Goal: Find specific page/section: Find specific page/section

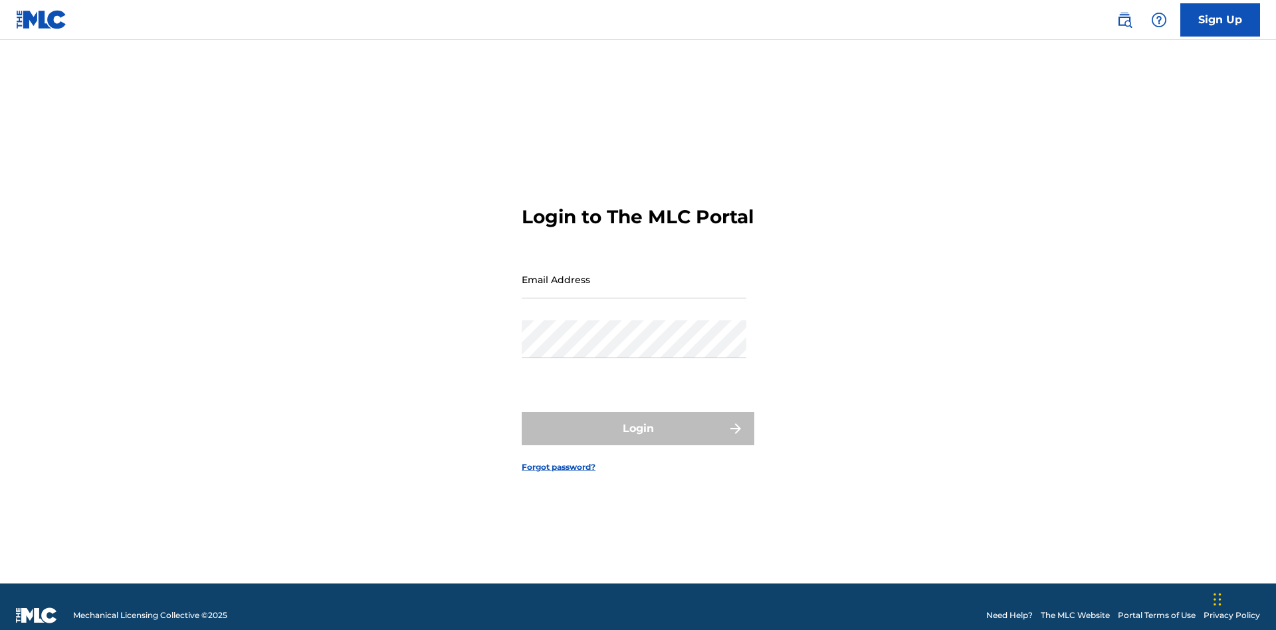
scroll to position [17, 0]
click at [634, 273] on input "Email Address" at bounding box center [634, 279] width 225 height 38
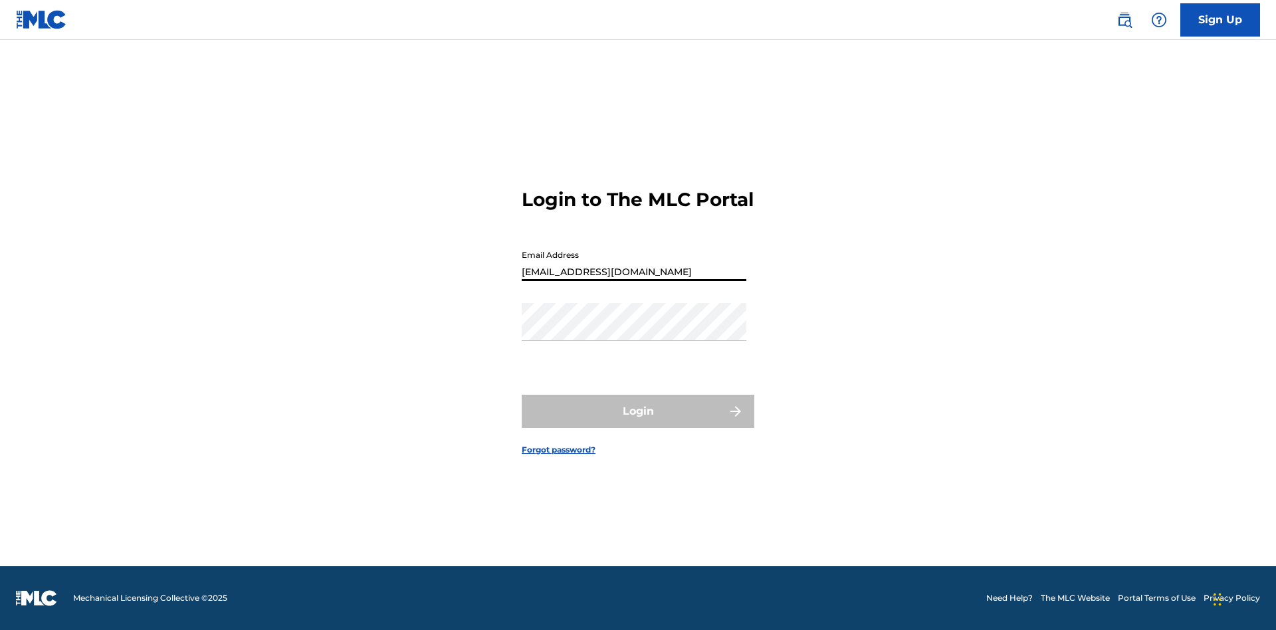
scroll to position [0, 42]
type input "69e1f26e-4564-4e64-8294-61e17a032b43@mailslurp.com"
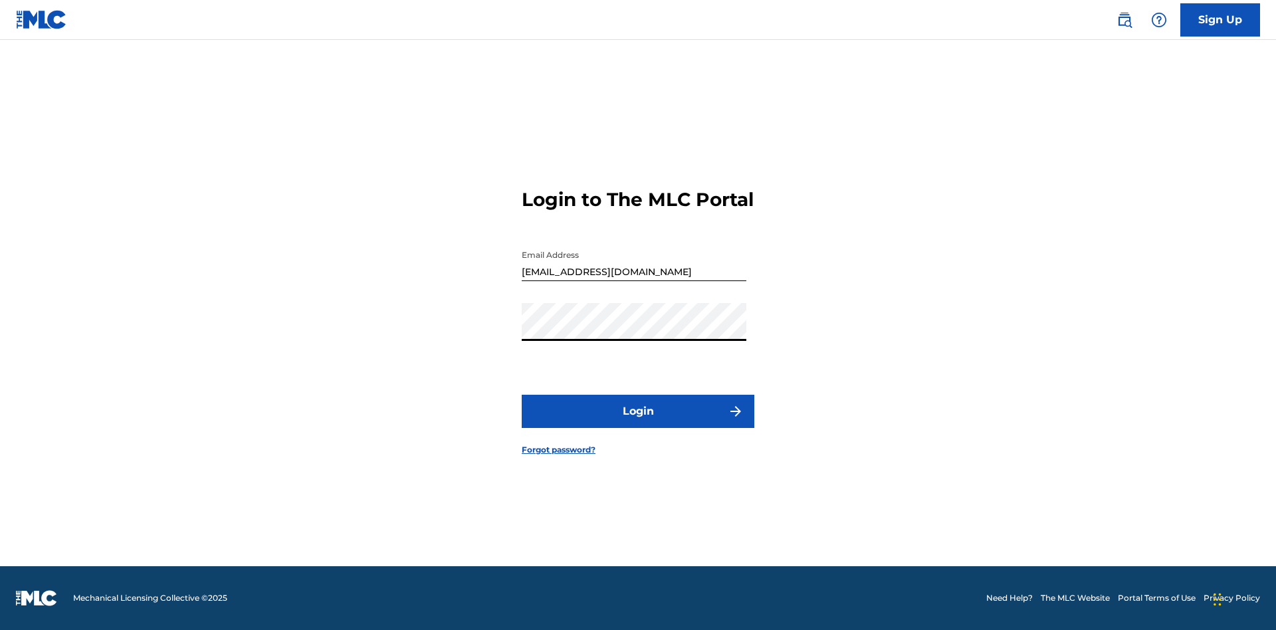
click at [638, 423] on button "Login" at bounding box center [638, 411] width 233 height 33
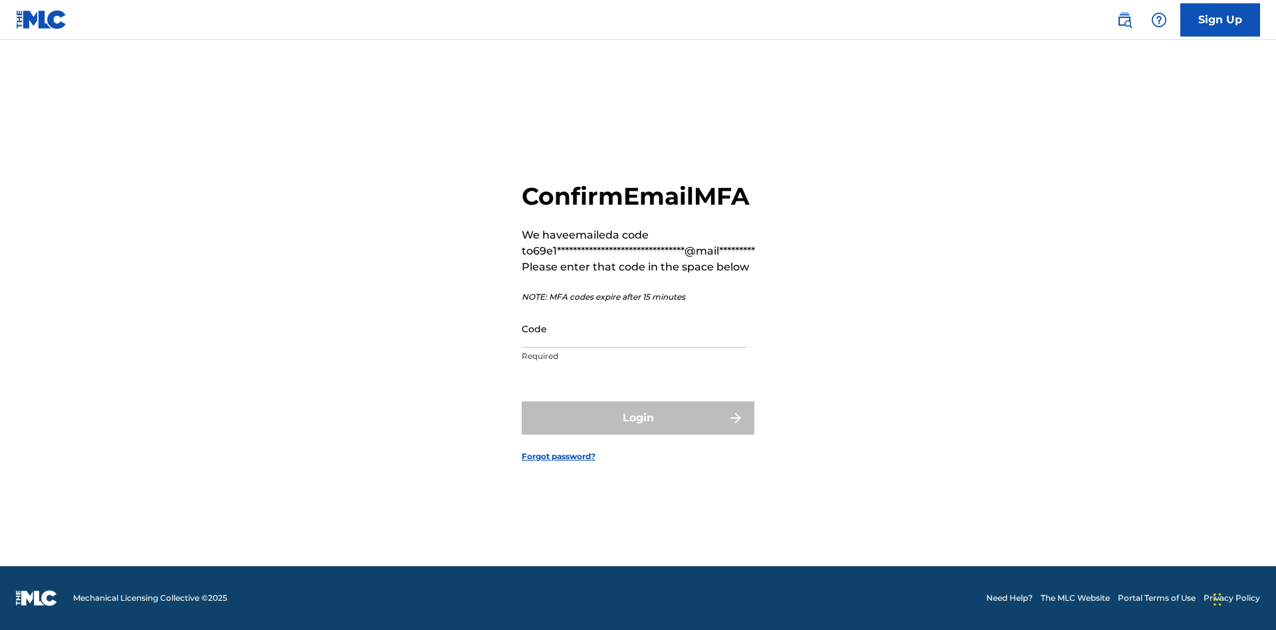
click at [634, 328] on input "Code" at bounding box center [634, 329] width 225 height 38
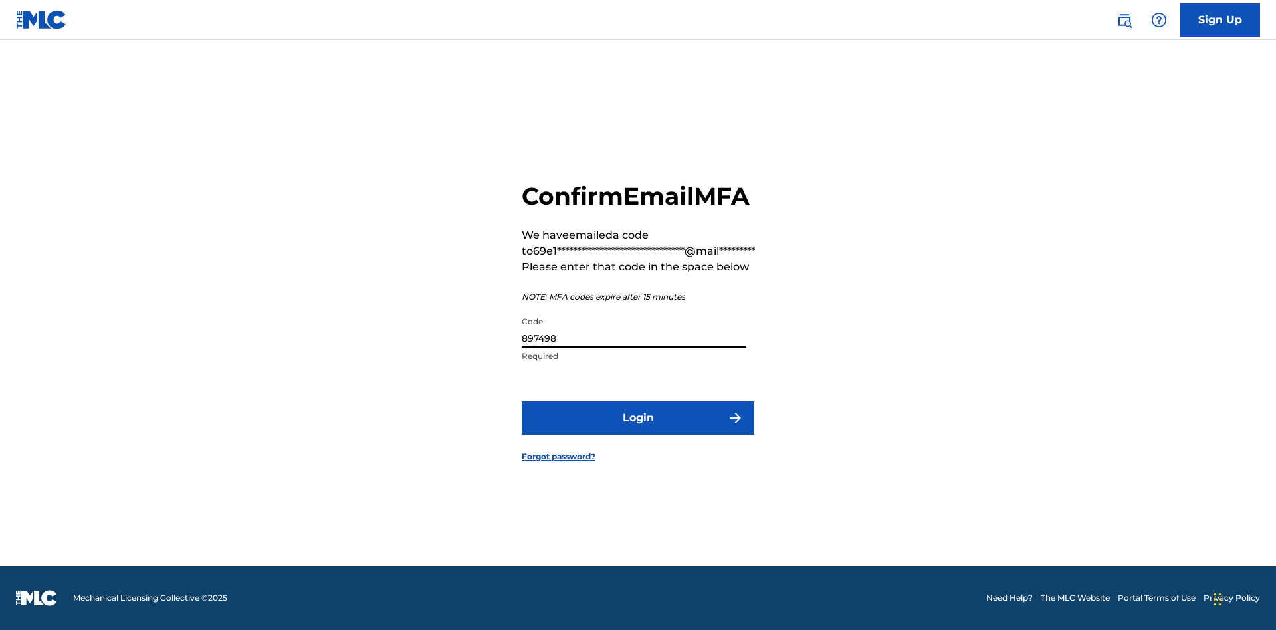
type input "897498"
click at [638, 417] on button "Login" at bounding box center [638, 417] width 233 height 33
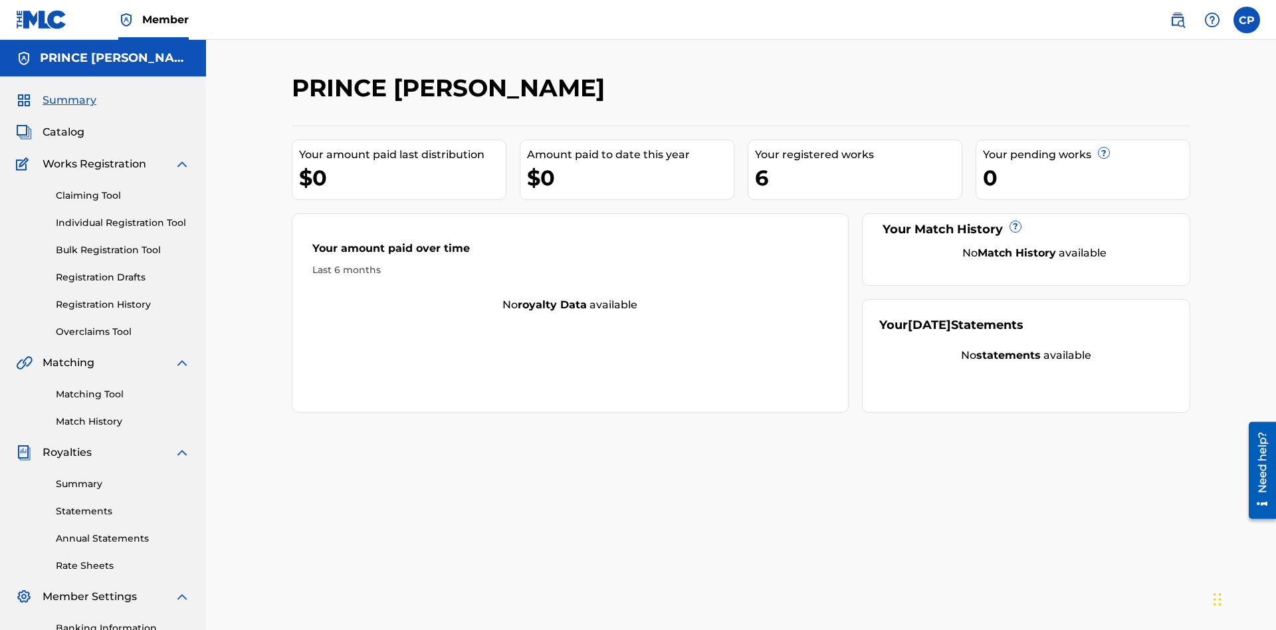
click at [63, 124] on span "Catalog" at bounding box center [64, 132] width 42 height 16
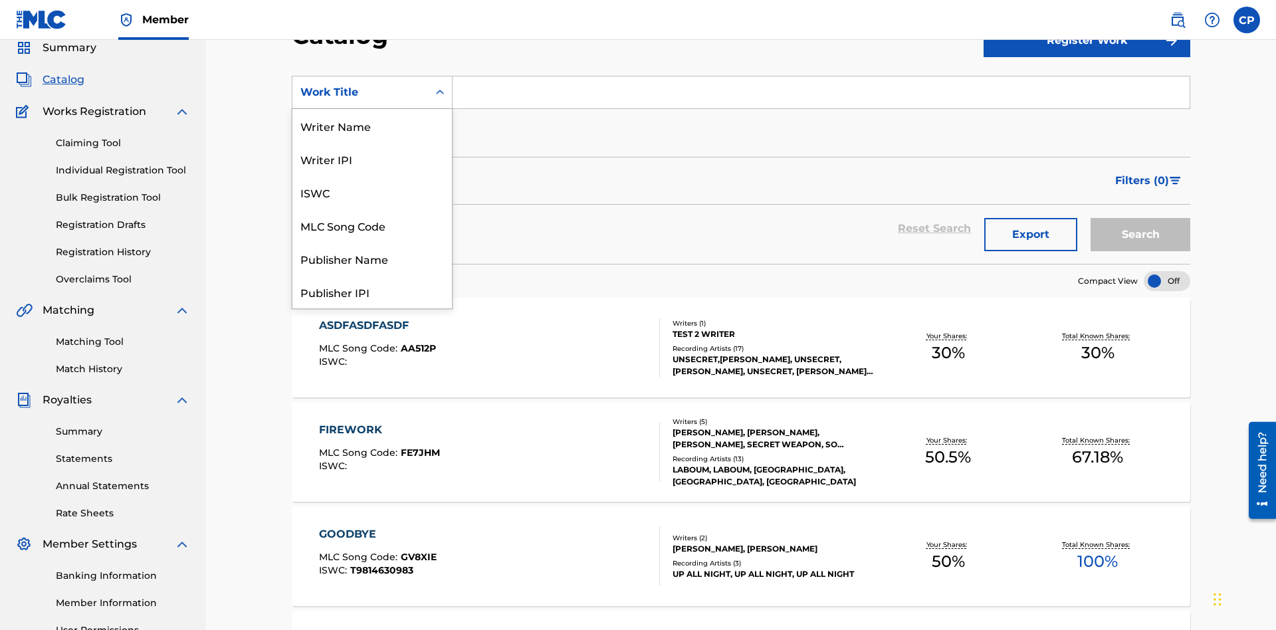
scroll to position [199, 0]
click at [372, 292] on div "Work Title" at bounding box center [371, 291] width 159 height 33
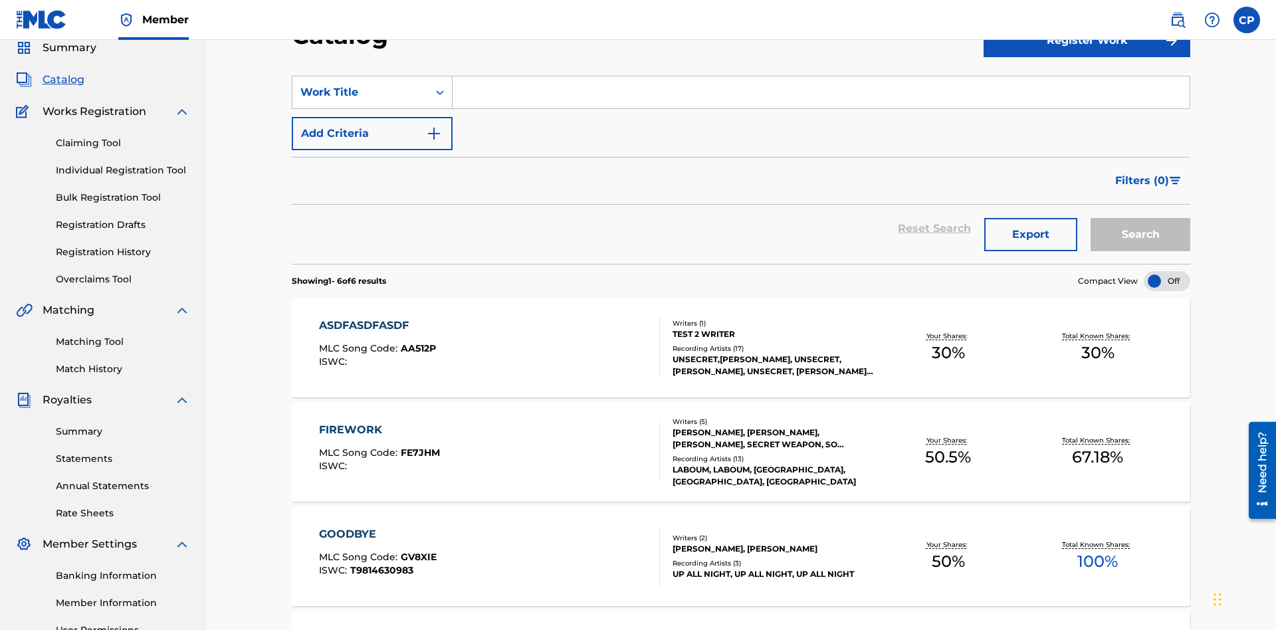
click at [820, 96] on input "Search Form" at bounding box center [820, 92] width 737 height 32
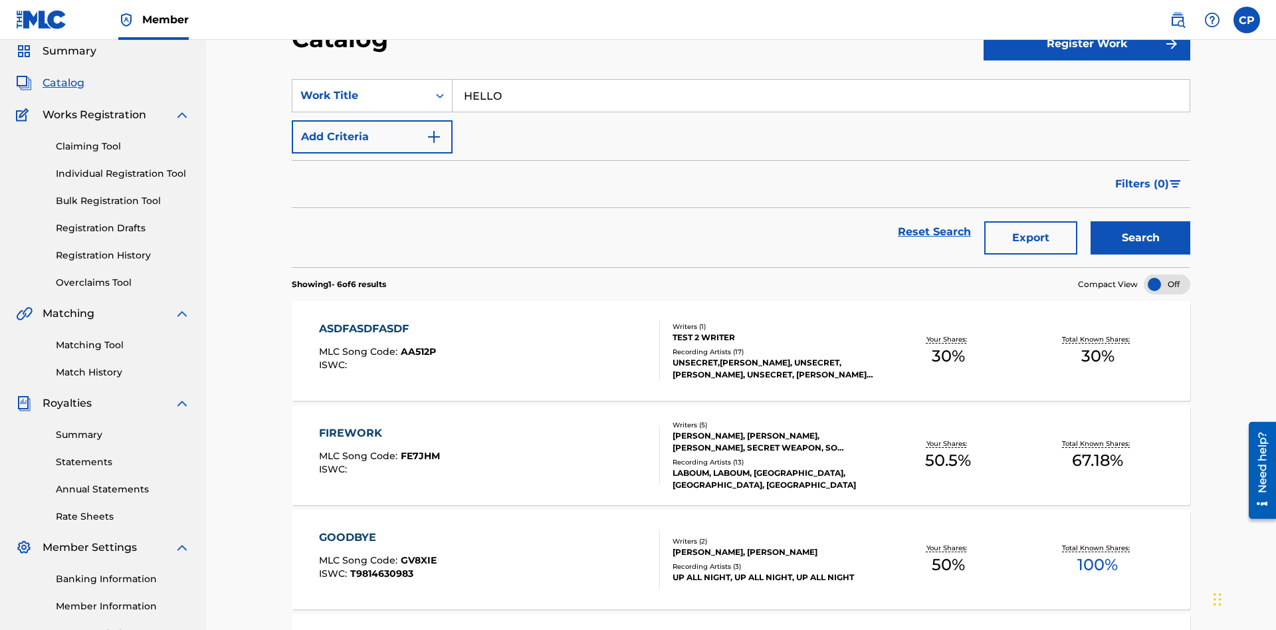
type input "HELLO"
click at [1140, 221] on button "Search" at bounding box center [1140, 237] width 100 height 33
